Goal: Information Seeking & Learning: Learn about a topic

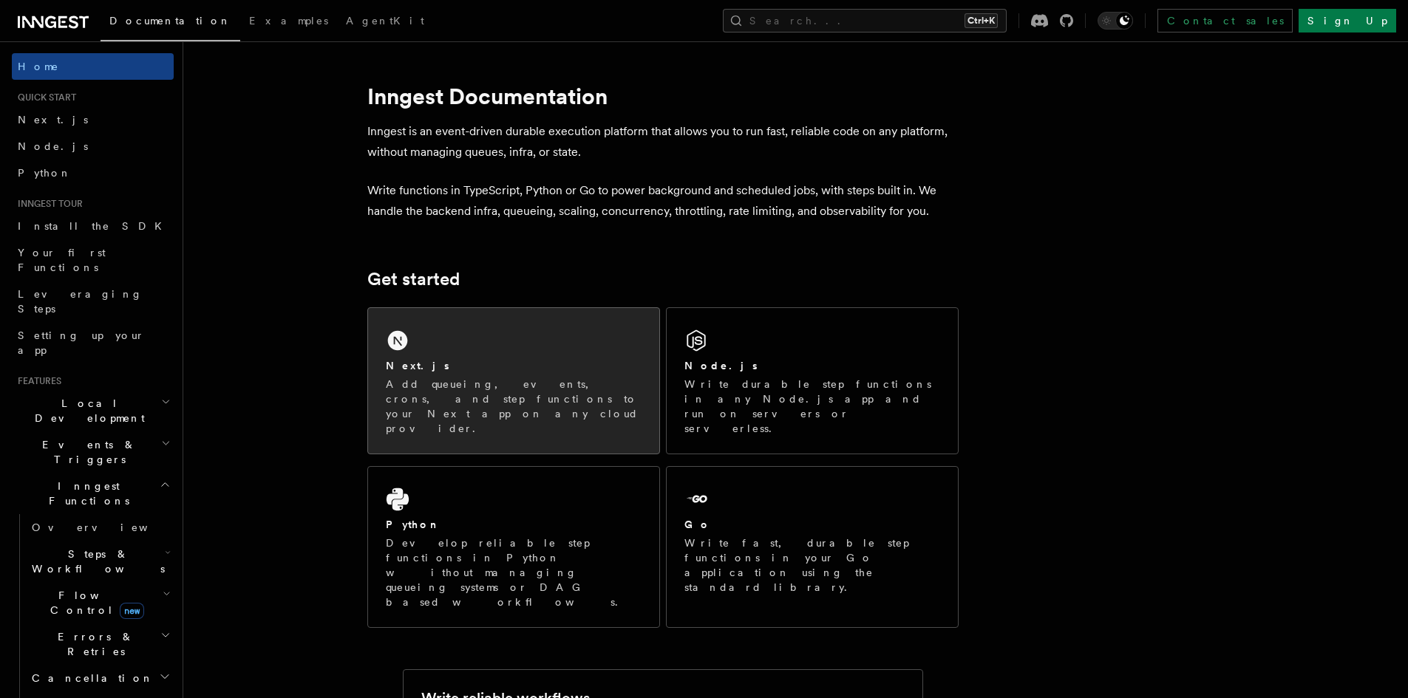
click at [463, 349] on div "Next.js Add queueing, events, crons, and step functions to your Next app on any…" at bounding box center [513, 381] width 291 height 146
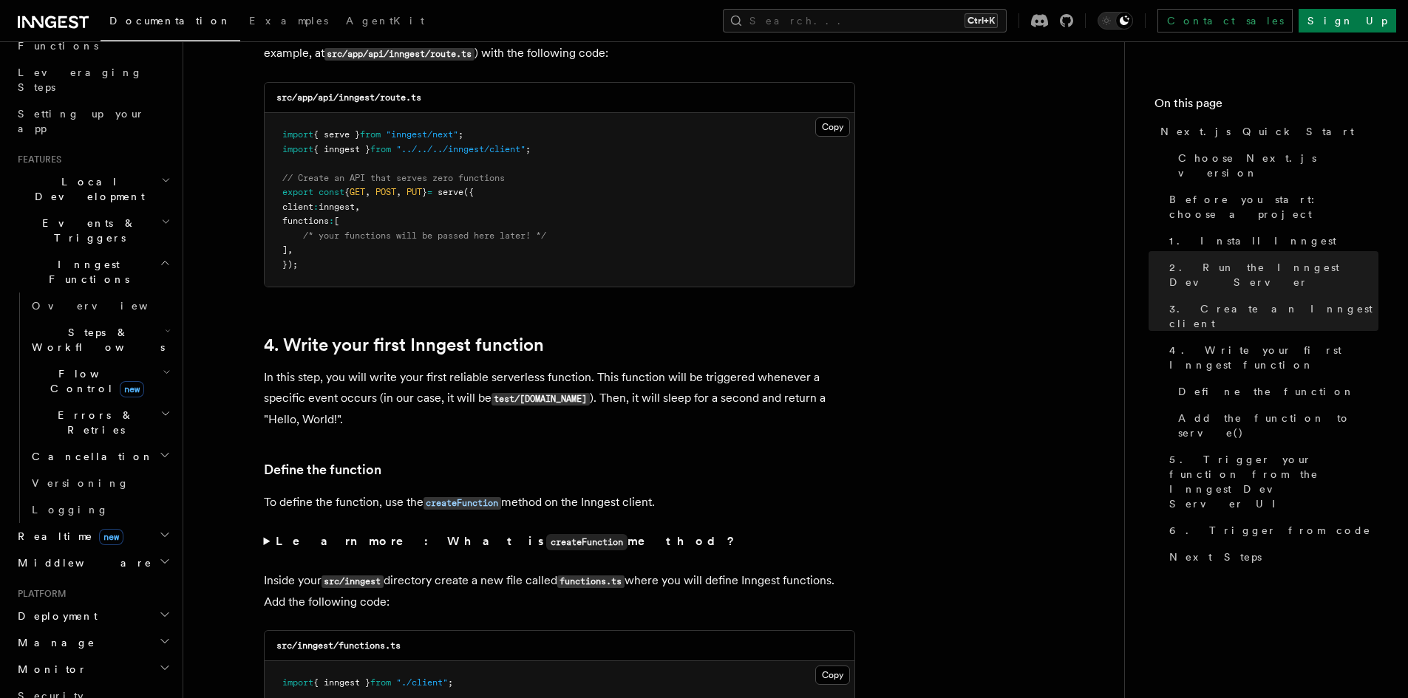
scroll to position [2364, 0]
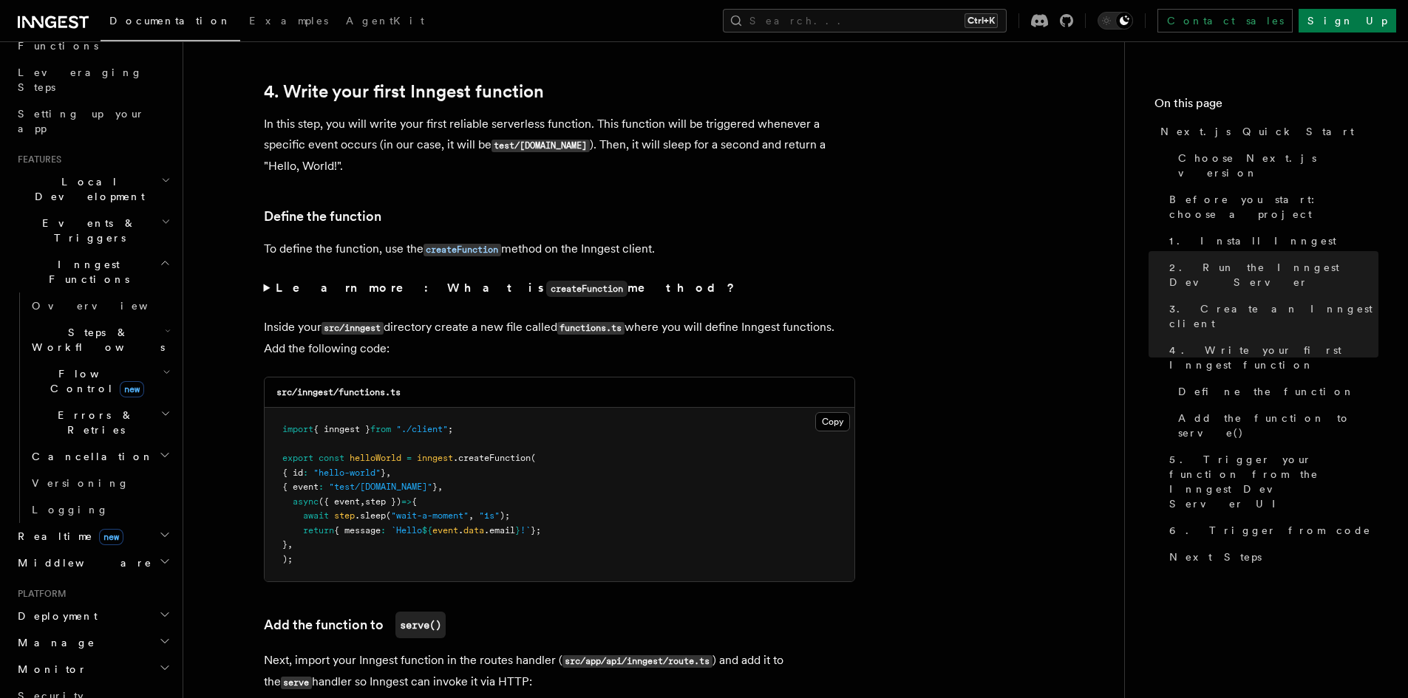
click at [159, 529] on icon "button" at bounding box center [165, 535] width 12 height 12
click at [151, 523] on h2 "Realtime new" at bounding box center [93, 536] width 162 height 27
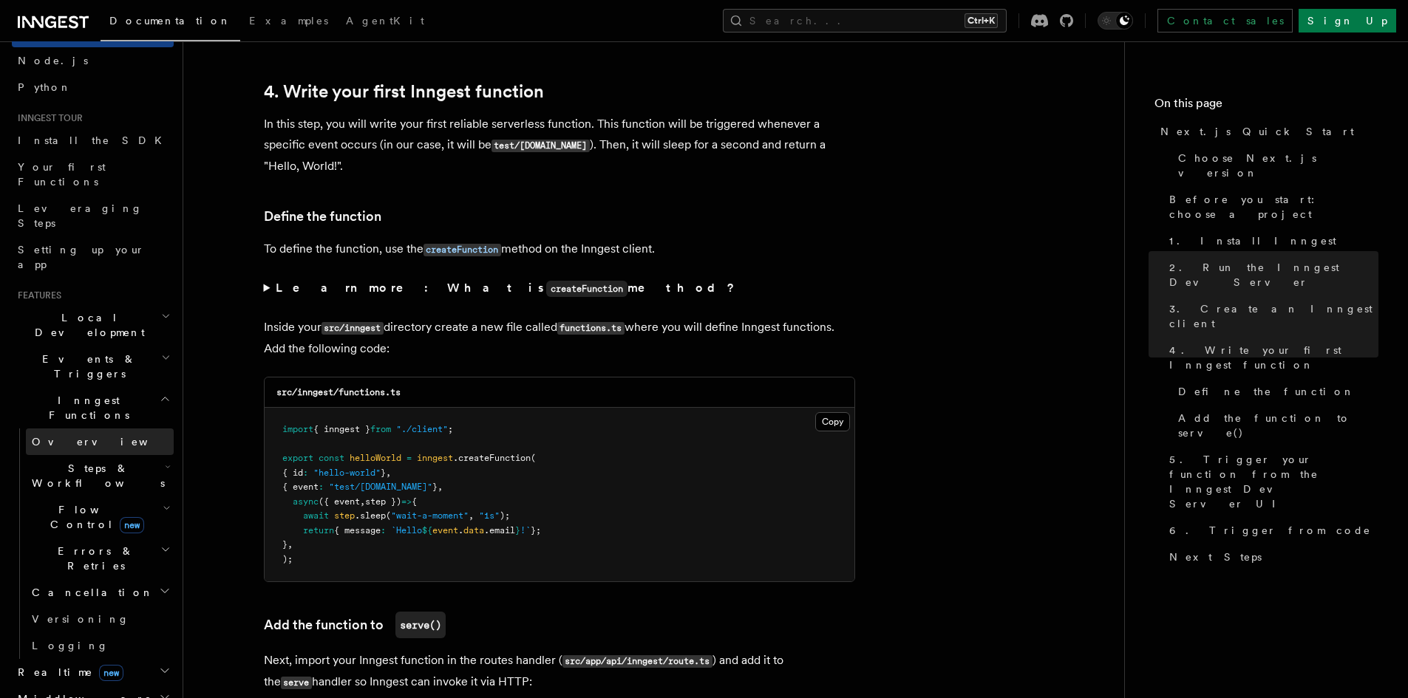
scroll to position [0, 0]
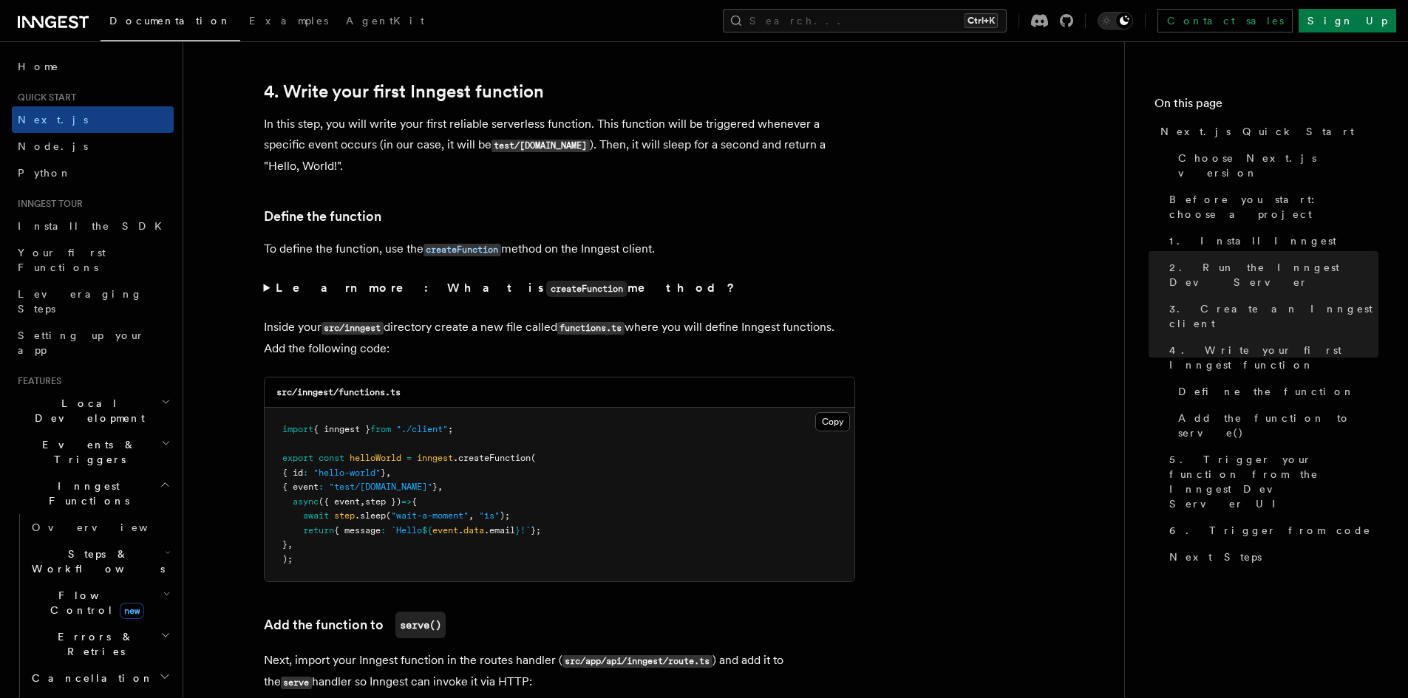
click at [163, 588] on icon "button" at bounding box center [167, 594] width 8 height 12
click at [147, 582] on h2 "Flow Control new" at bounding box center [100, 602] width 148 height 41
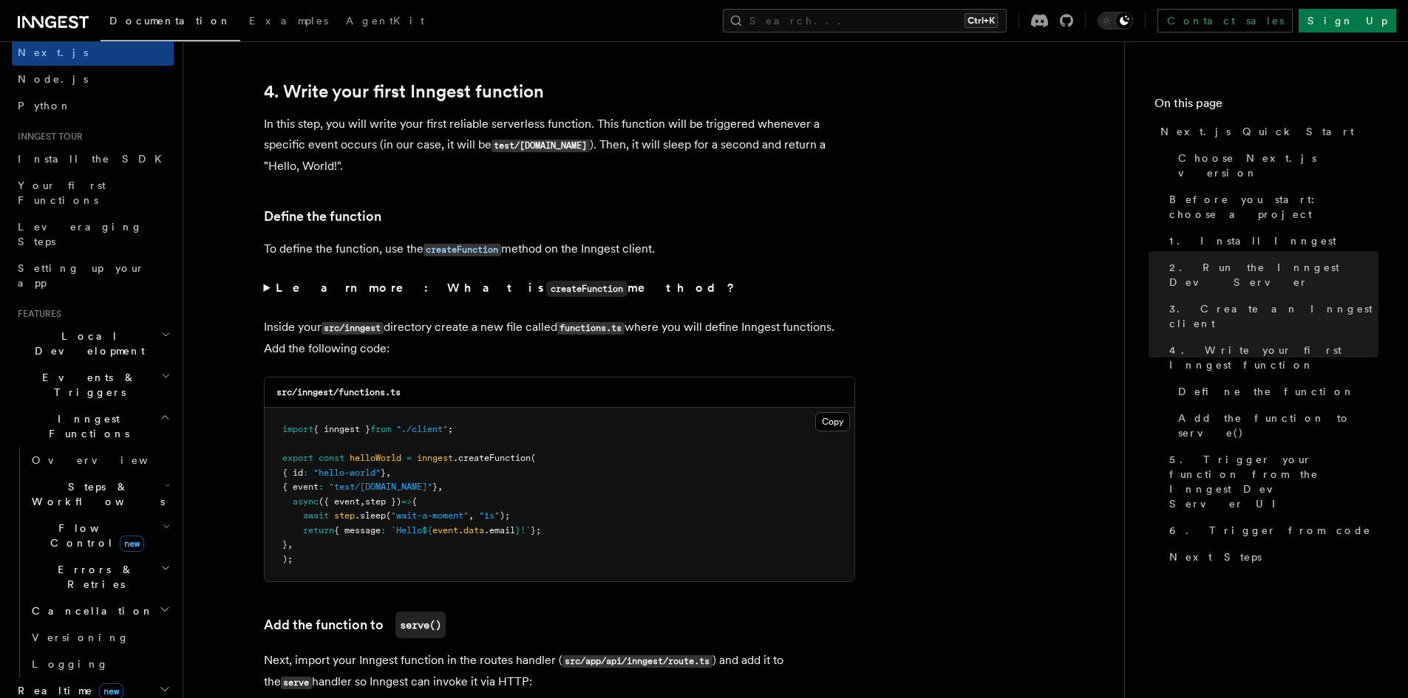
scroll to position [74, 0]
click at [146, 467] on h2 "Steps & Workflows" at bounding box center [100, 487] width 148 height 41
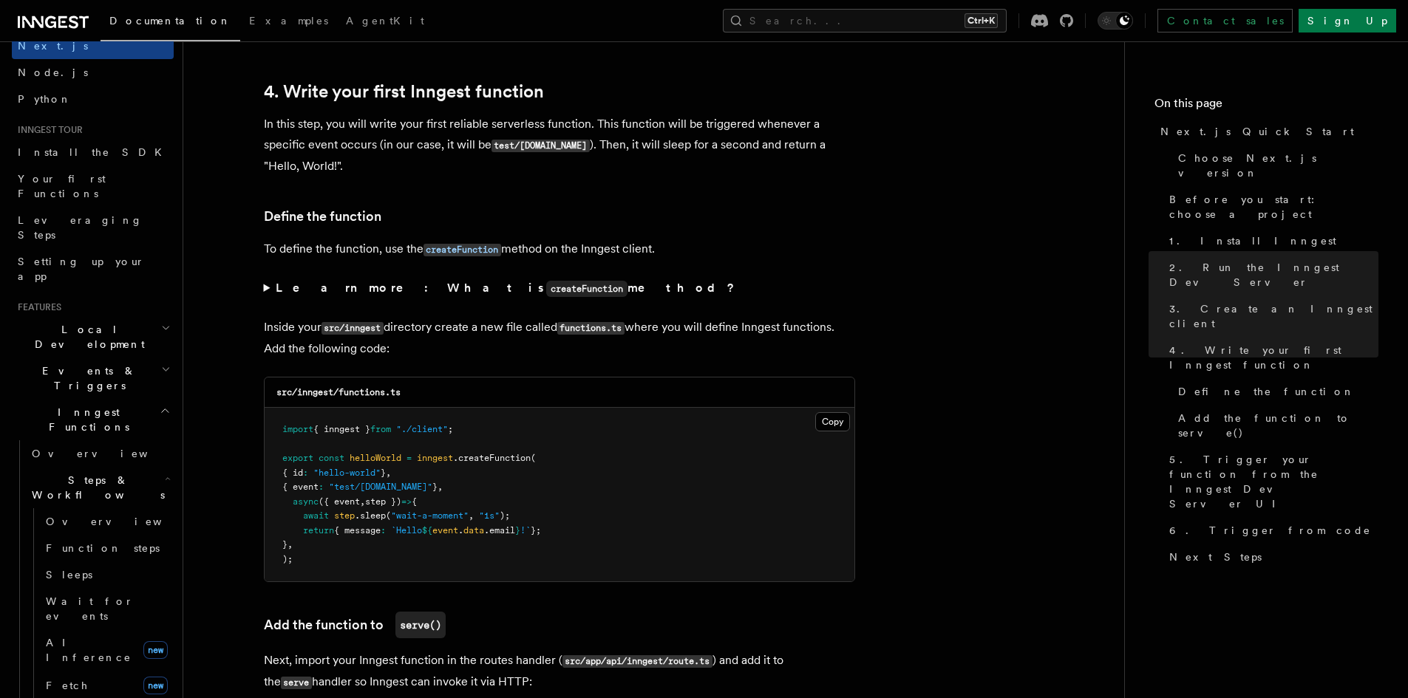
click at [146, 467] on h2 "Steps & Workflows" at bounding box center [100, 487] width 148 height 41
